Goal: Transaction & Acquisition: Purchase product/service

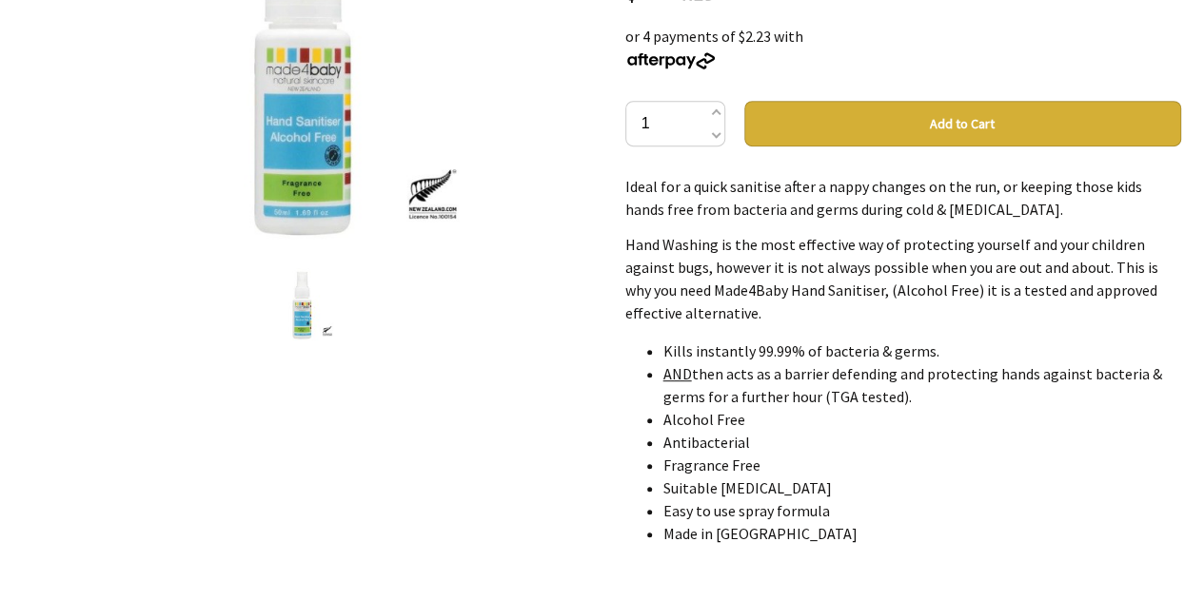
scroll to position [381, 0]
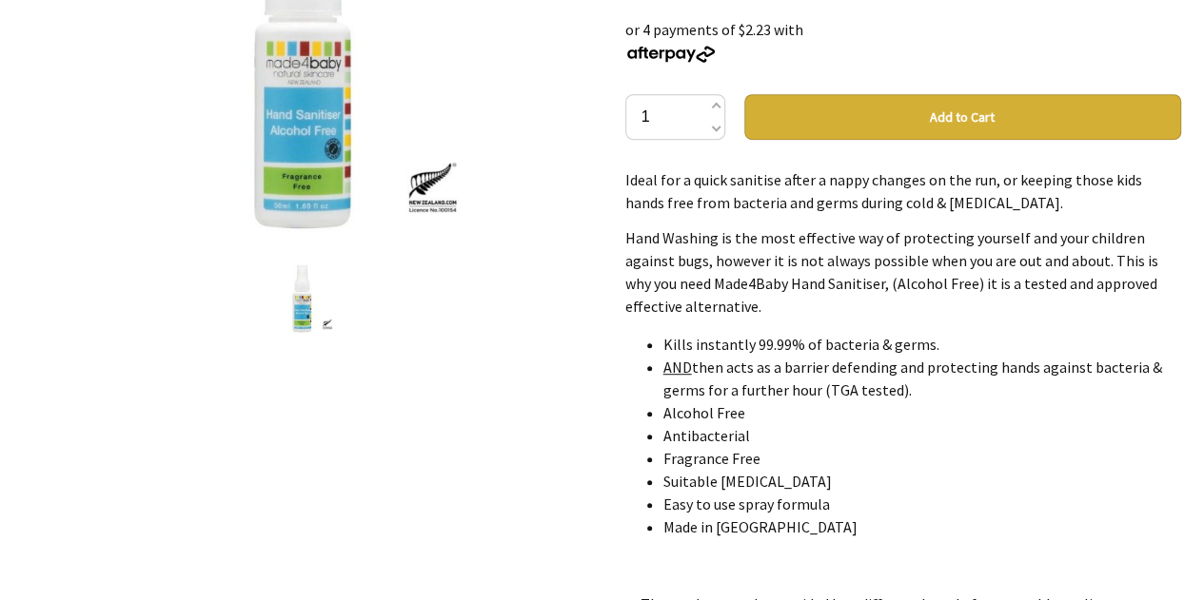
click at [924, 131] on button "Add to Cart" at bounding box center [962, 117] width 437 height 46
click at [924, 119] on button "Add to Cart" at bounding box center [962, 117] width 437 height 46
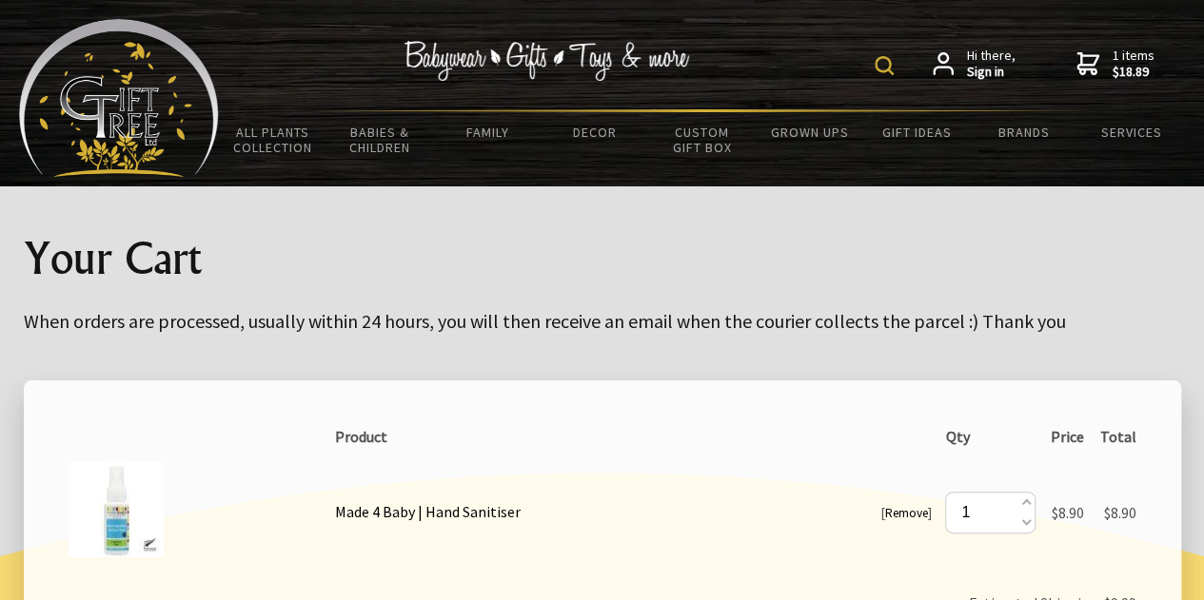
click at [167, 114] on img at bounding box center [119, 98] width 200 height 158
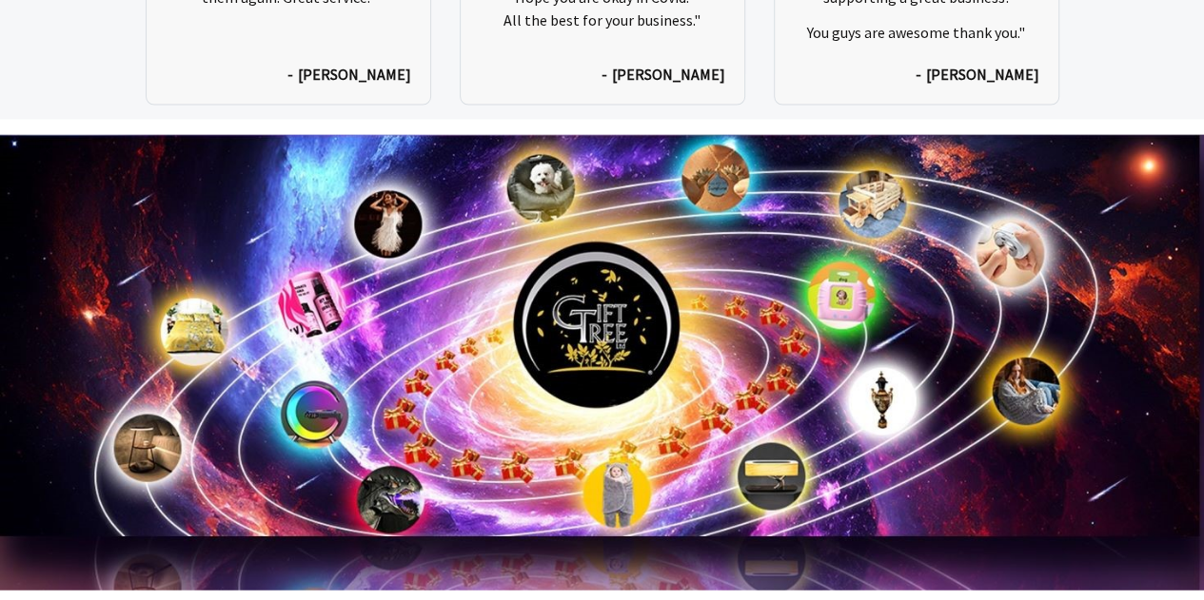
scroll to position [9697, 0]
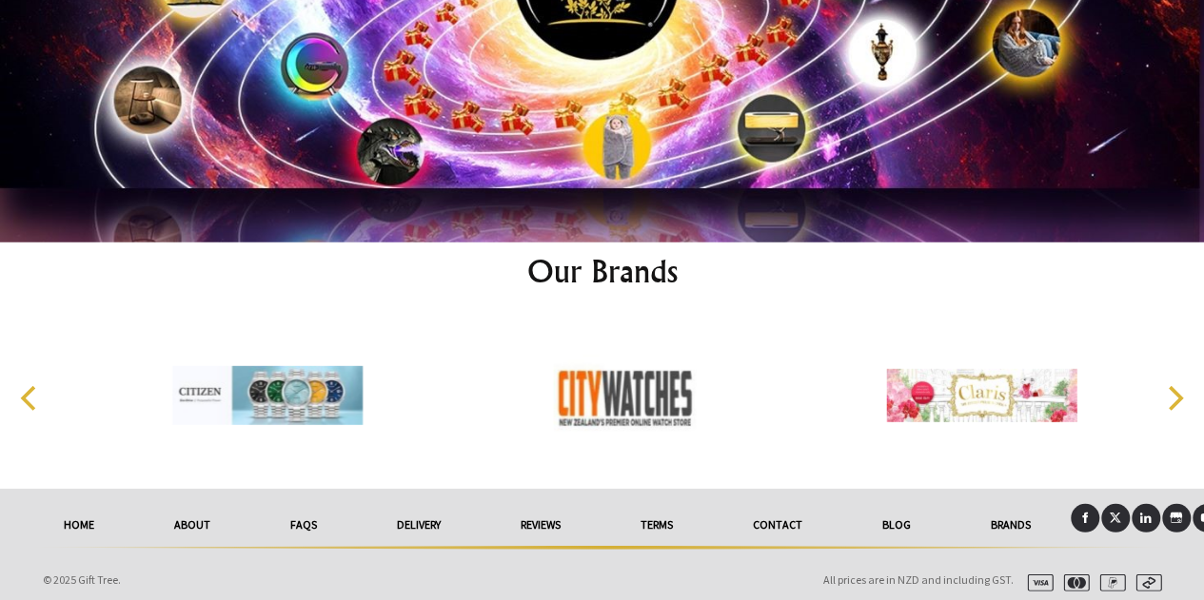
click at [195, 515] on link "About" at bounding box center [192, 525] width 116 height 42
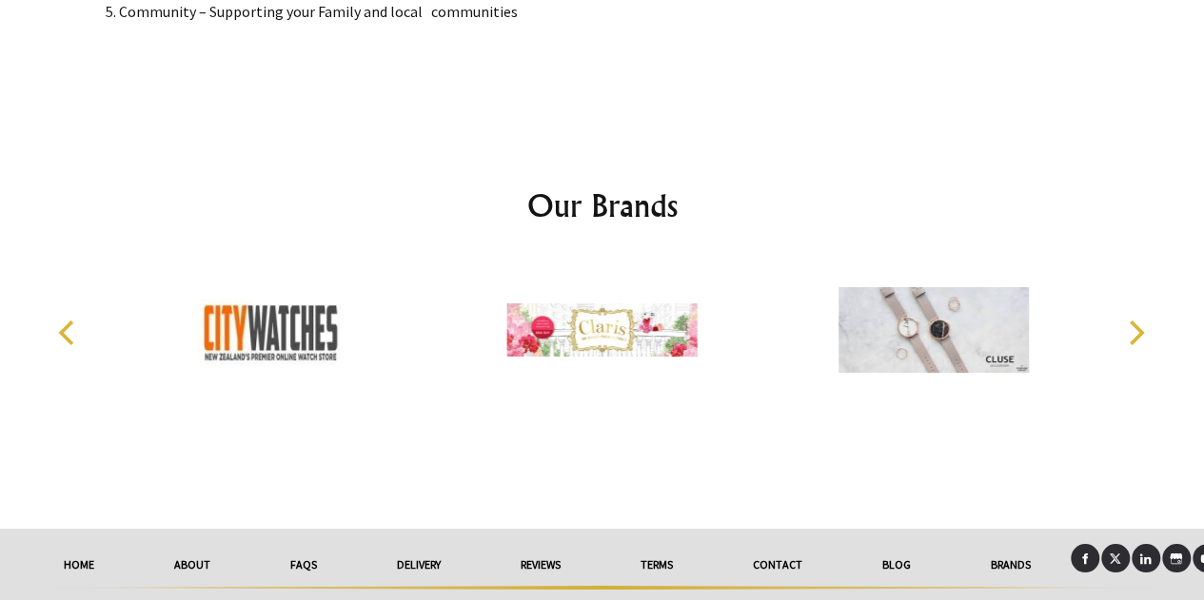
scroll to position [3335, 0]
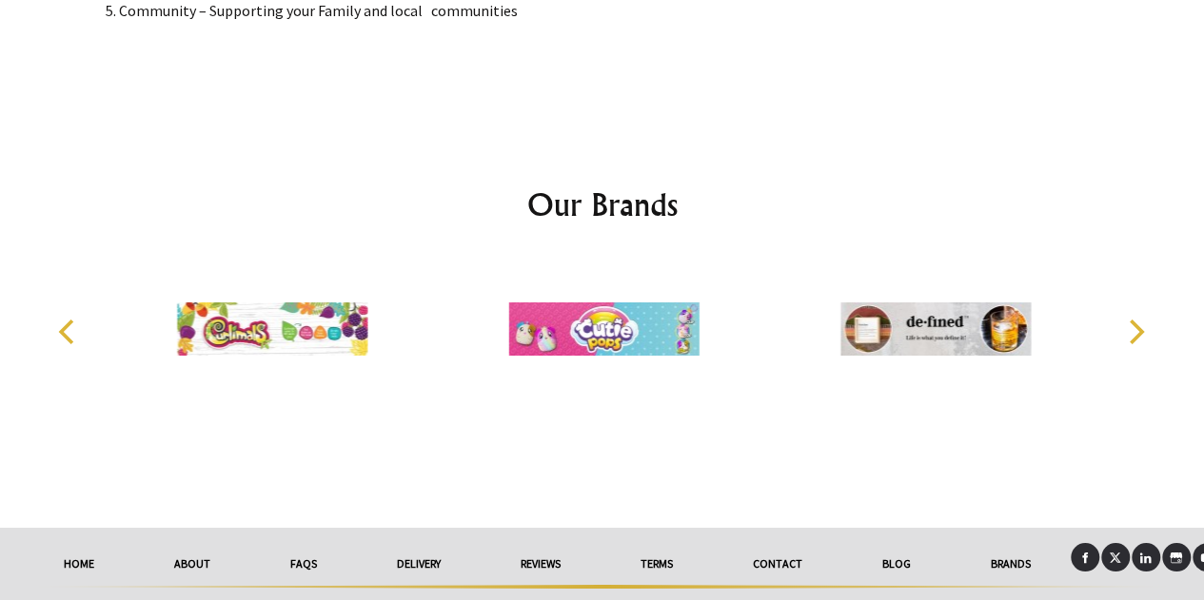
click at [881, 432] on div "Our Brands" at bounding box center [602, 317] width 1187 height 423
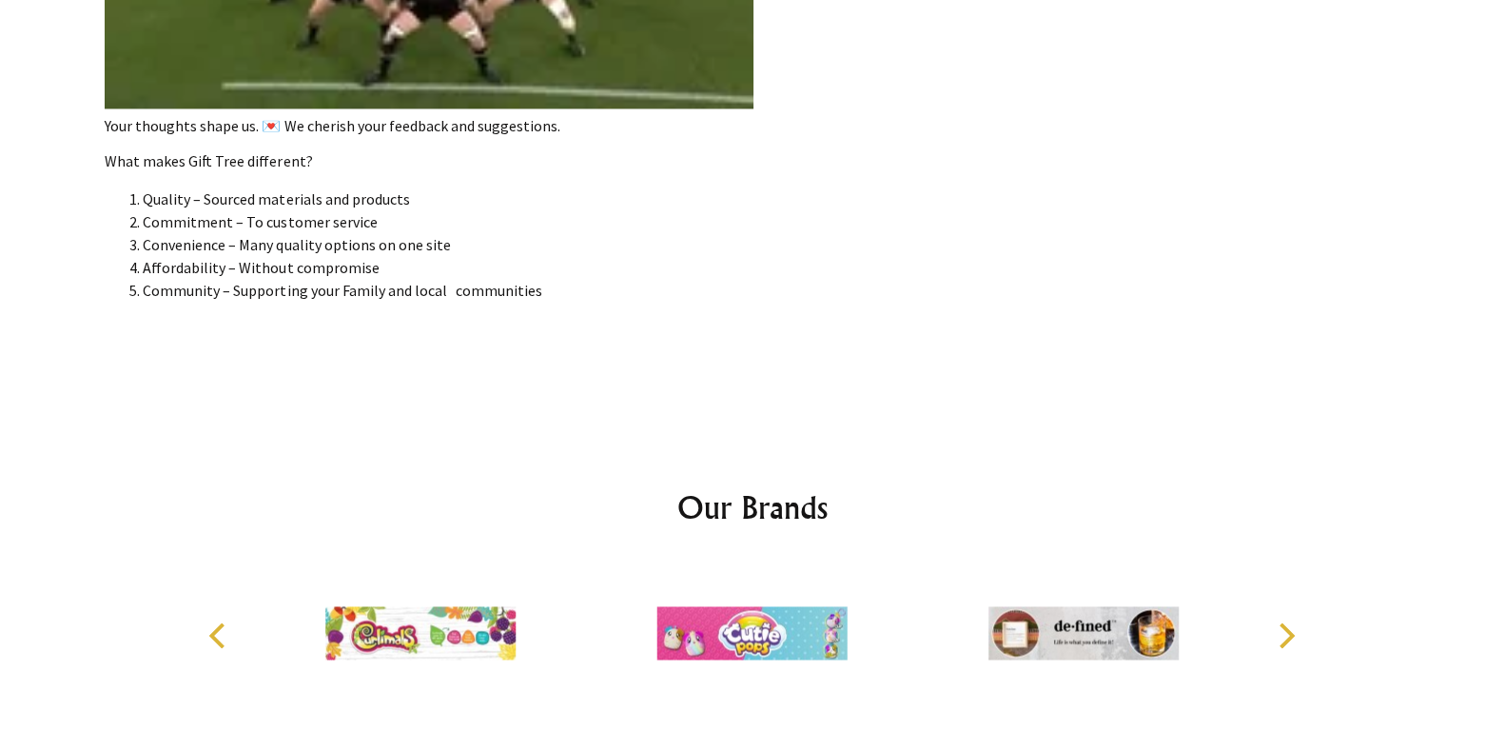
scroll to position [3743, 0]
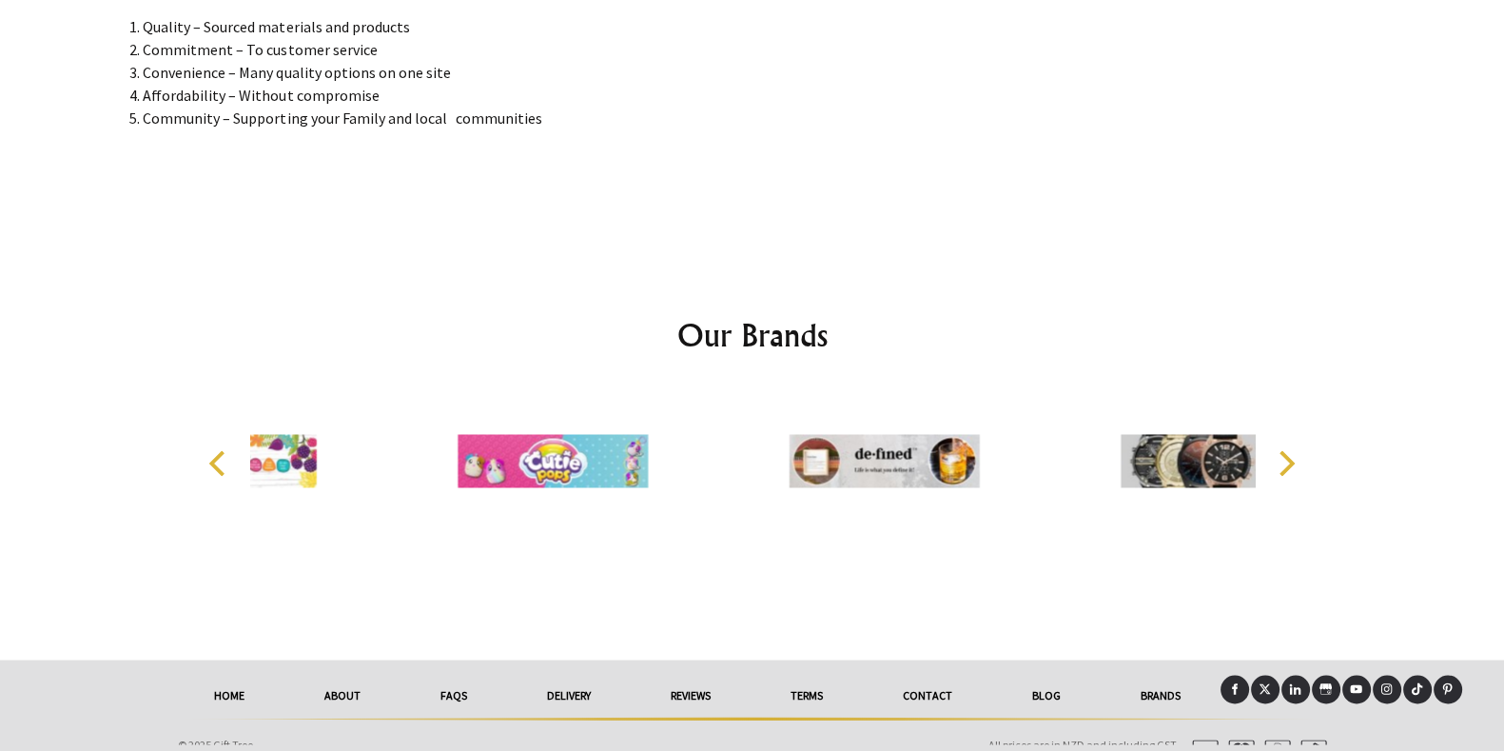
click at [1072, 599] on span "All prices are in NZD and including GST." at bounding box center [1084, 744] width 190 height 14
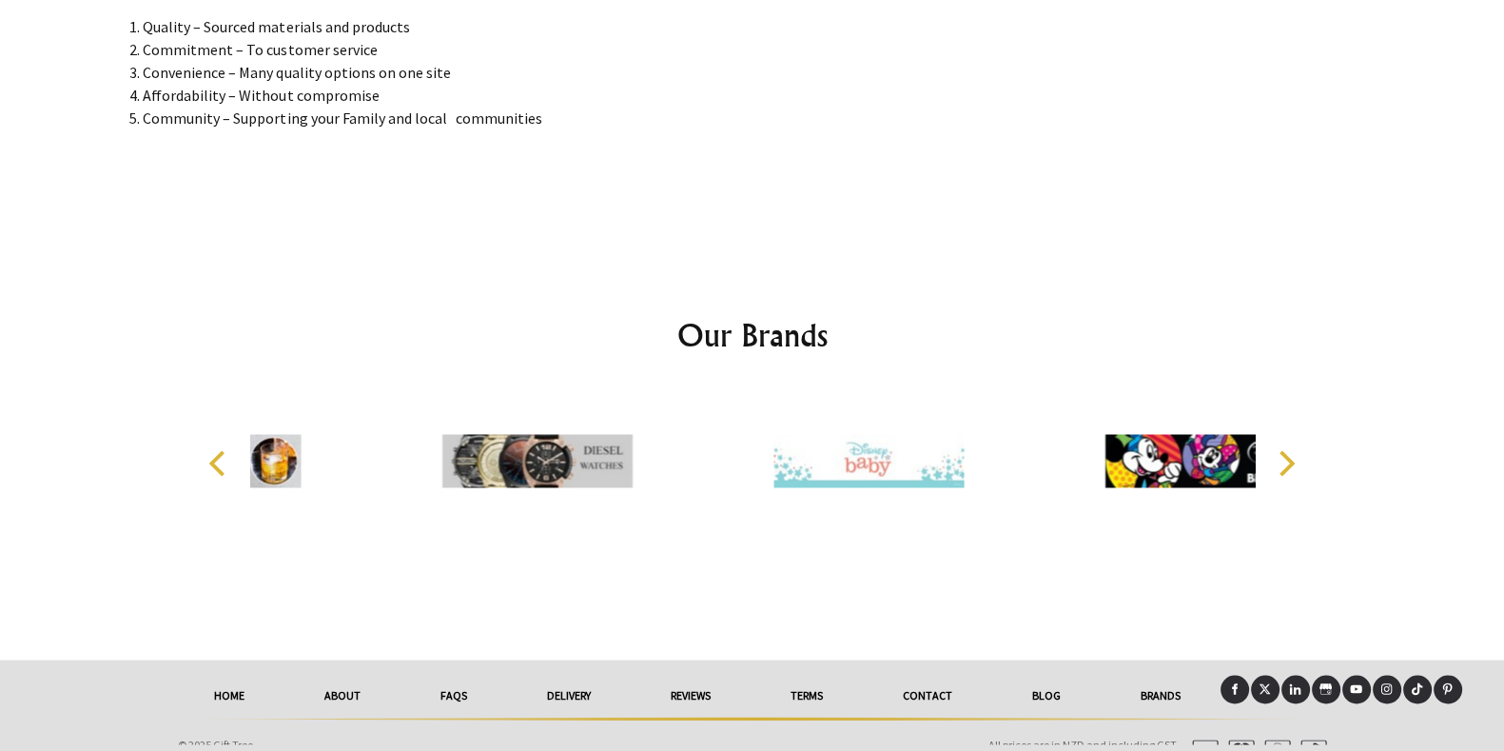
click at [930, 599] on link "Contact" at bounding box center [927, 696] width 129 height 42
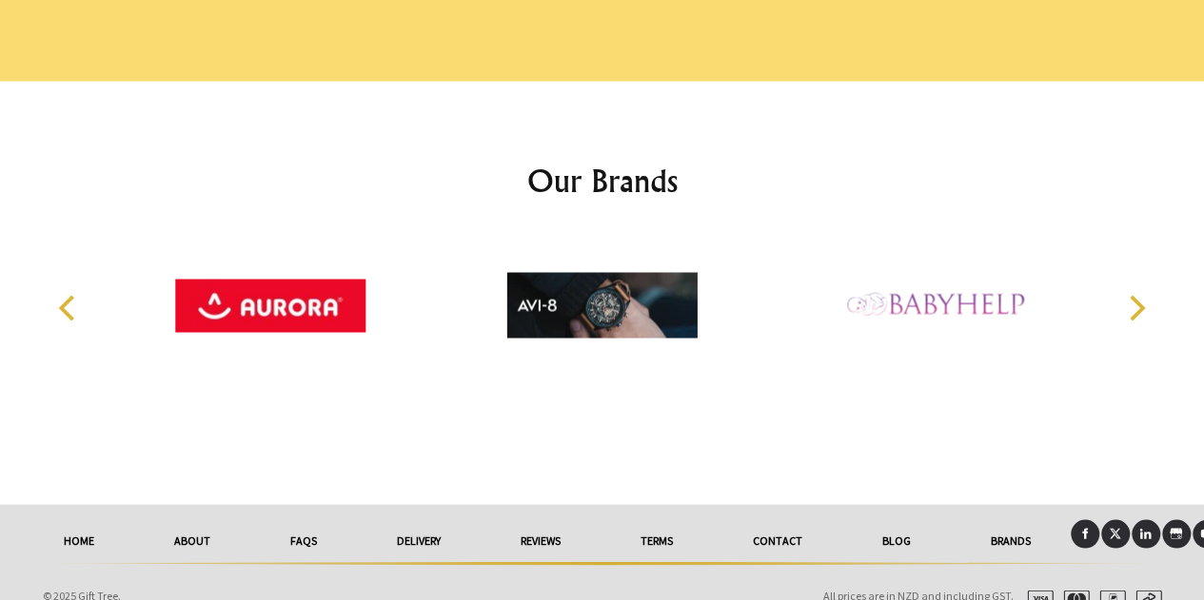
scroll to position [1654, 0]
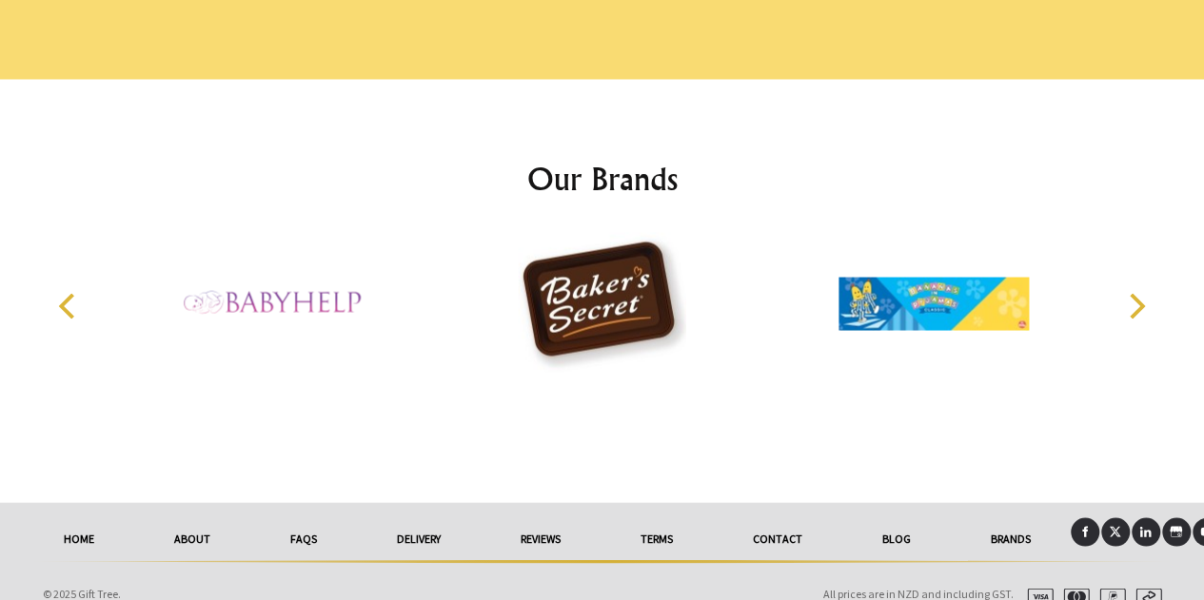
click at [299, 518] on link "FAQs" at bounding box center [303, 539] width 107 height 42
